Goal: Communication & Community: Answer question/provide support

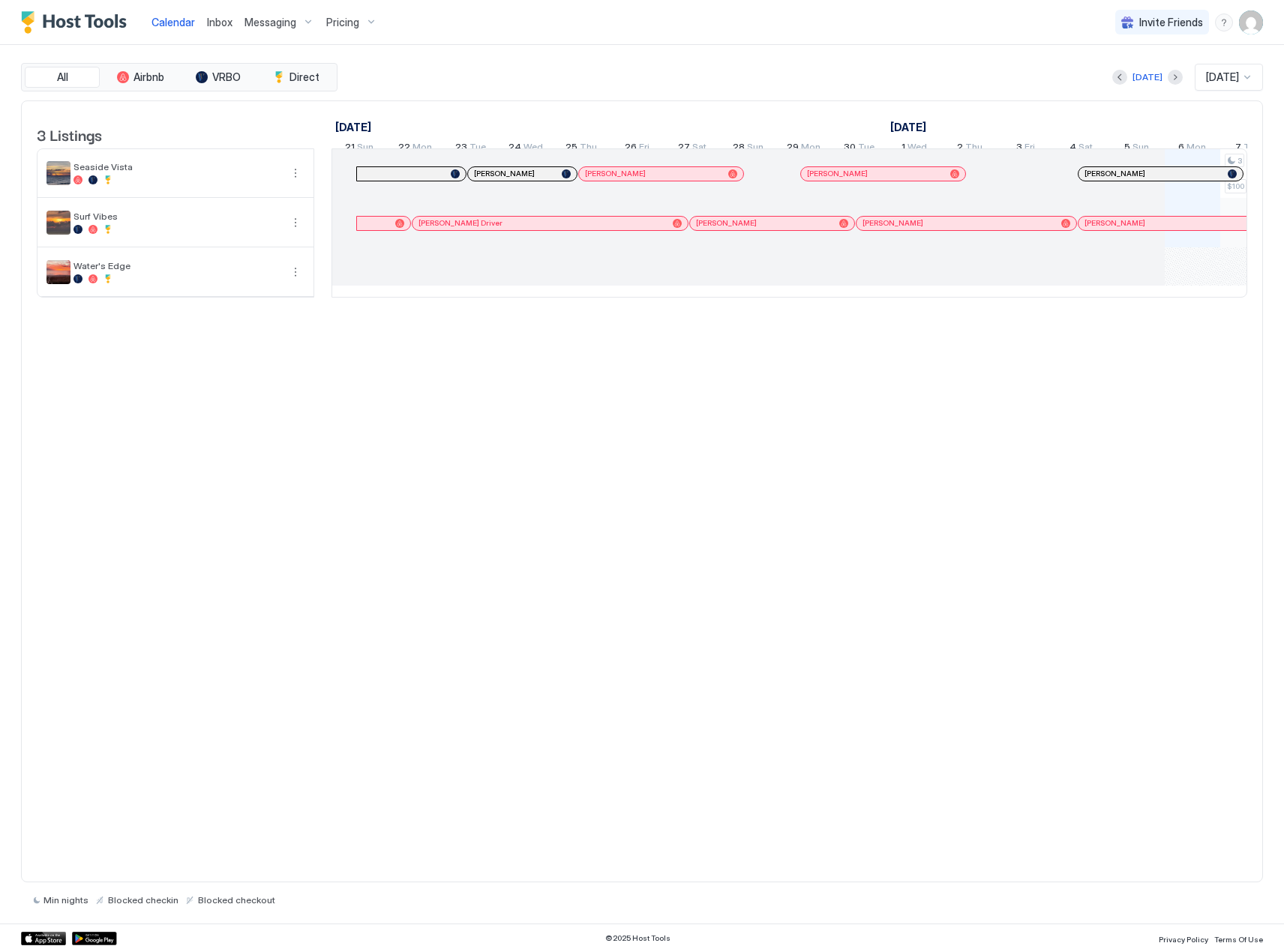
scroll to position [0, 833]
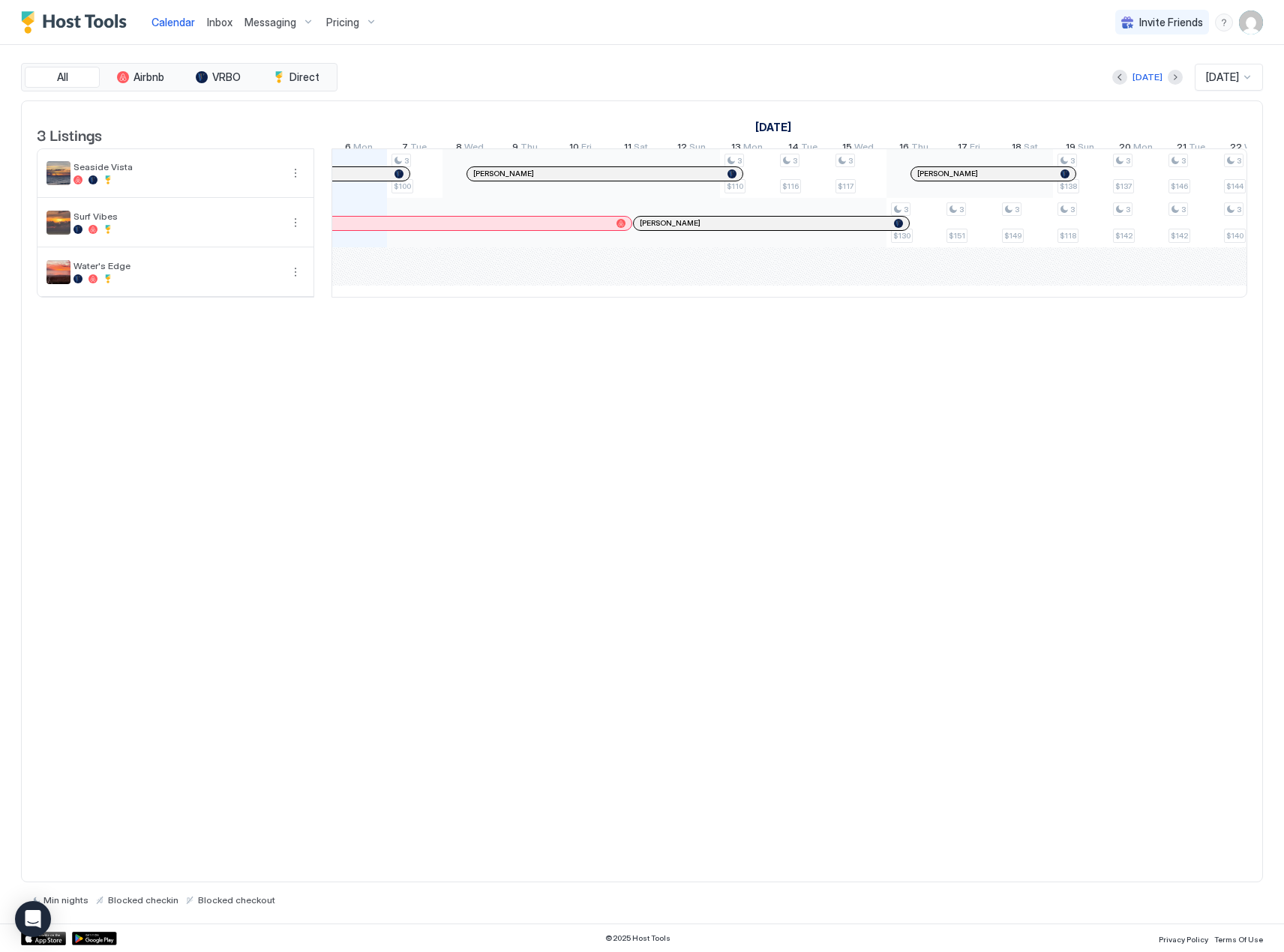
click at [213, 28] on span "Inbox" at bounding box center [219, 22] width 25 height 13
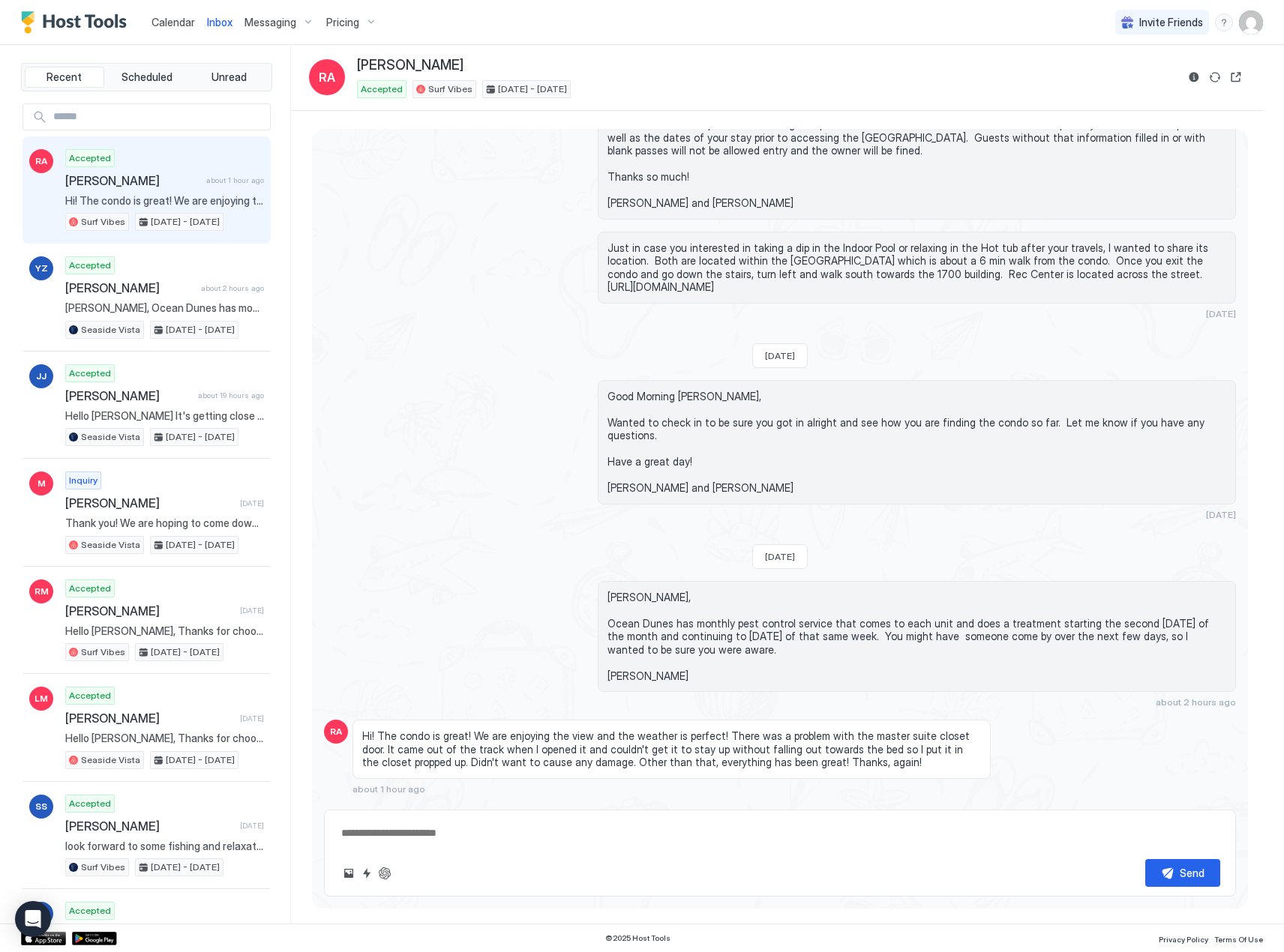
click at [117, 179] on span "[PERSON_NAME]" at bounding box center [133, 180] width 135 height 15
click at [385, 878] on button "ChatGPT Auto Reply" at bounding box center [384, 873] width 18 height 18
type textarea "*"
type textarea "**********"
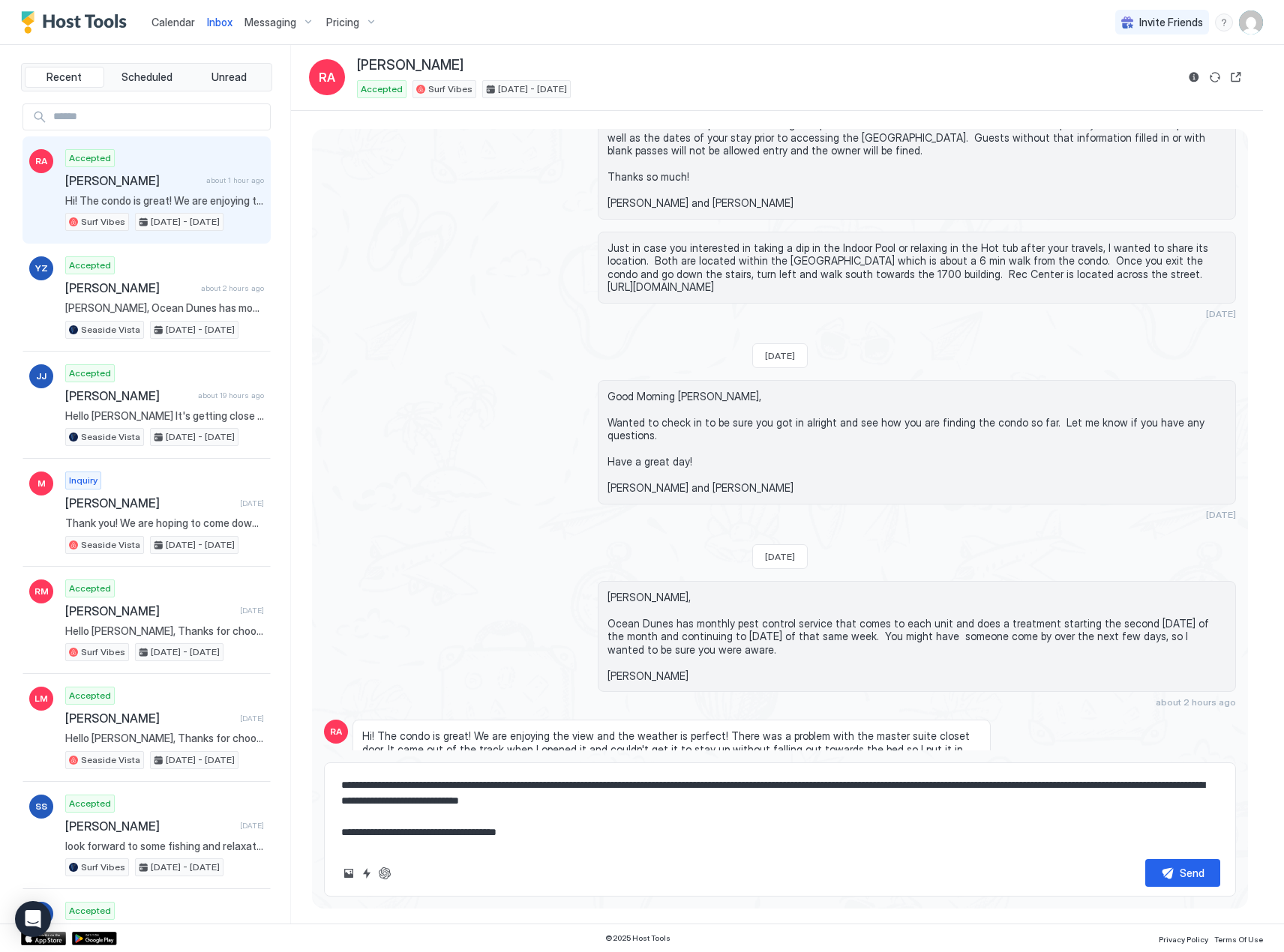
scroll to position [63, 0]
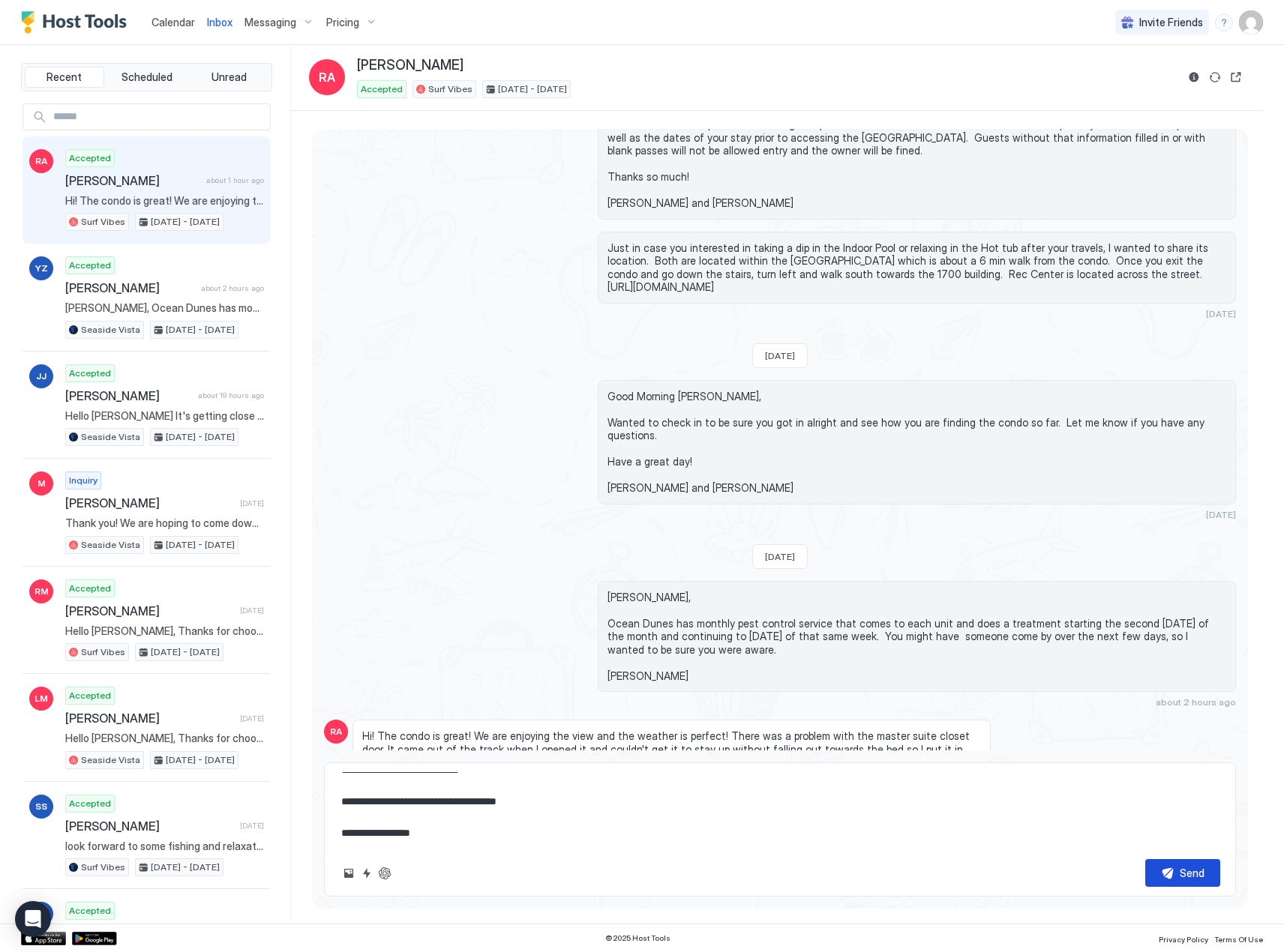
click at [1196, 875] on div "Send" at bounding box center [1192, 873] width 24 height 16
type textarea "*"
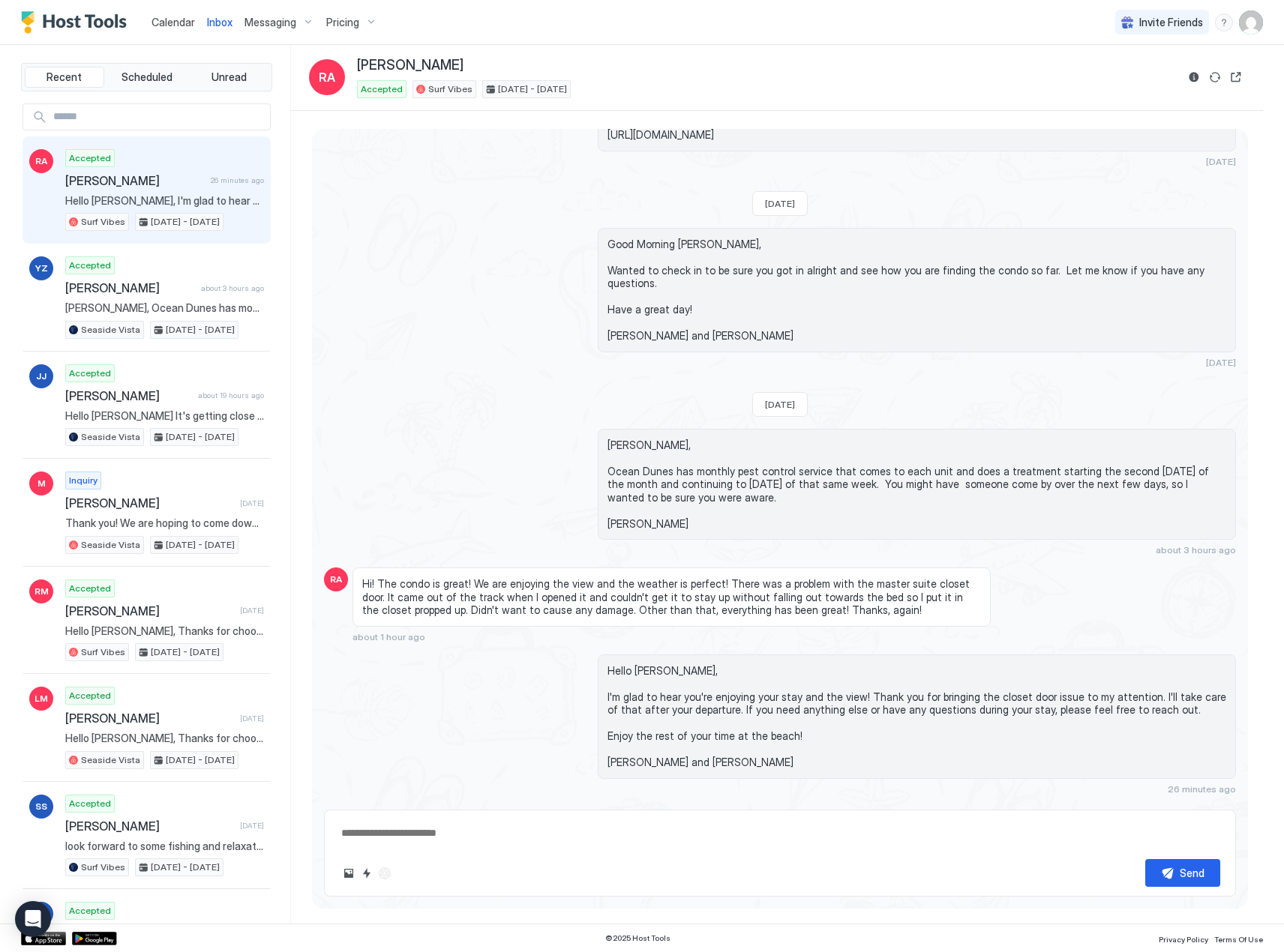
type textarea "*"
